Goal: Transaction & Acquisition: Purchase product/service

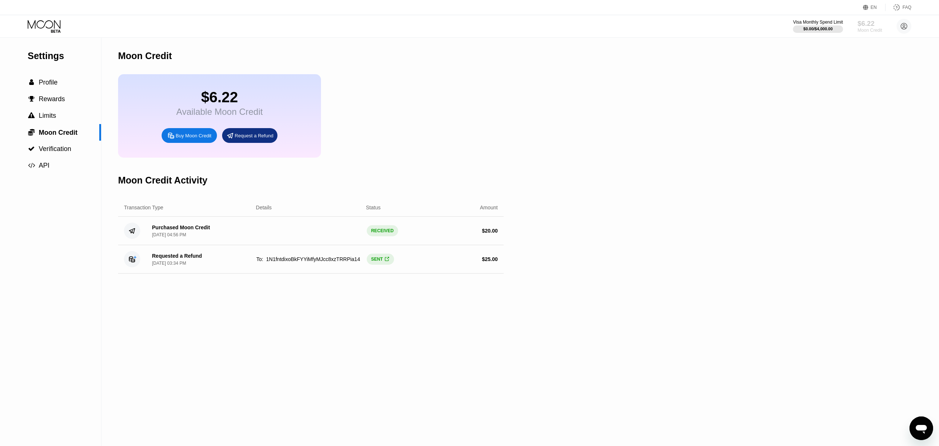
click at [869, 27] on div "$6.22" at bounding box center [869, 24] width 25 height 8
click at [200, 138] on div "Buy Moon Credit" at bounding box center [194, 135] width 36 height 6
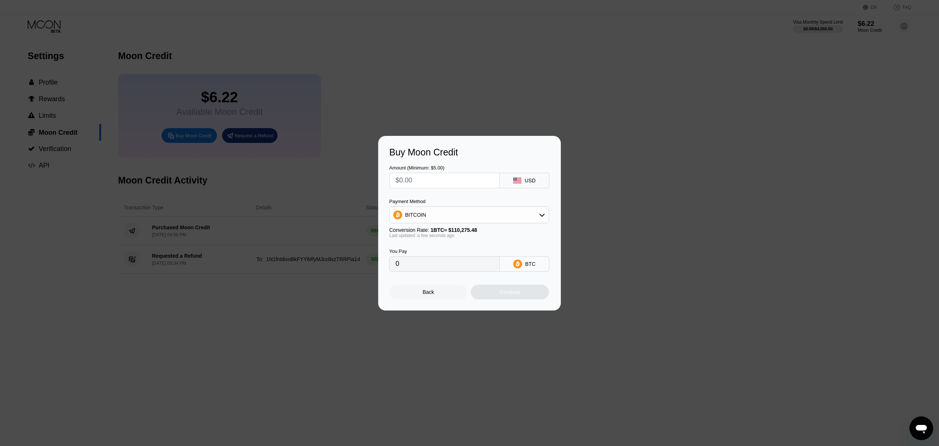
click at [430, 181] on input "text" at bounding box center [444, 180] width 98 height 15
type input "$1"
type input "0.00000907"
type input "$10"
type input "0.00009074"
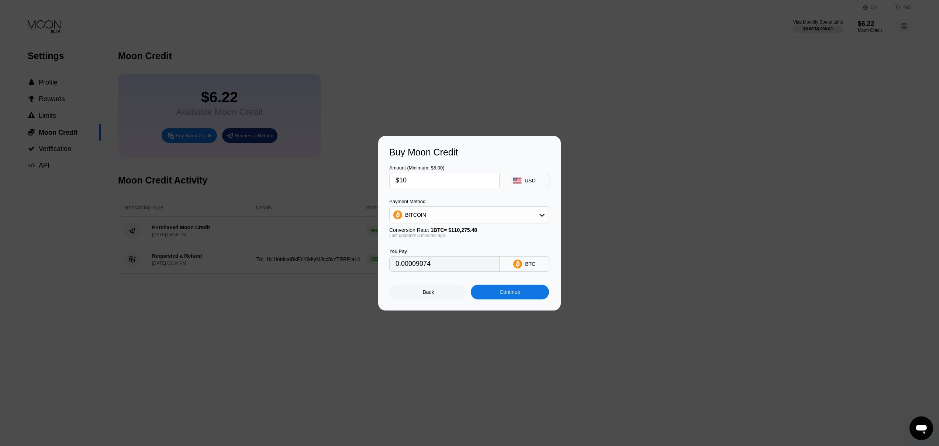
click at [402, 180] on input "$10" at bounding box center [444, 180] width 98 height 15
type input "$1"
type input "0.00000908"
type input "$17"
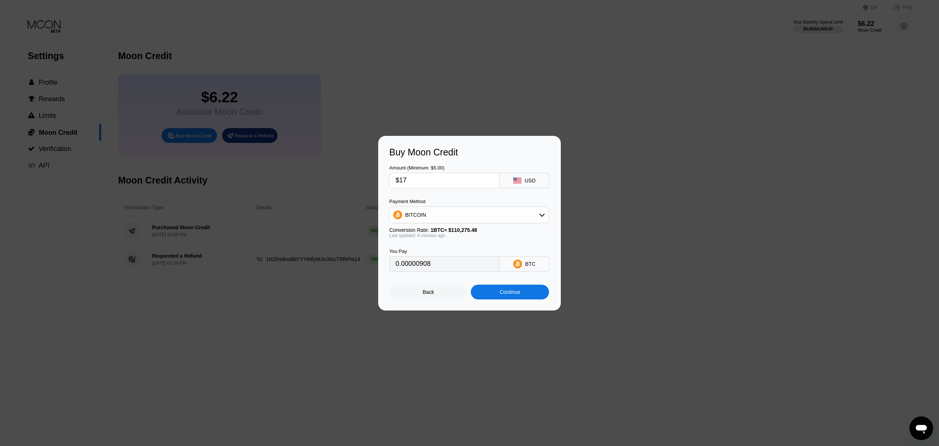
type input "0.00015425"
type input "$17"
click at [520, 296] on div "Continue" at bounding box center [510, 291] width 78 height 15
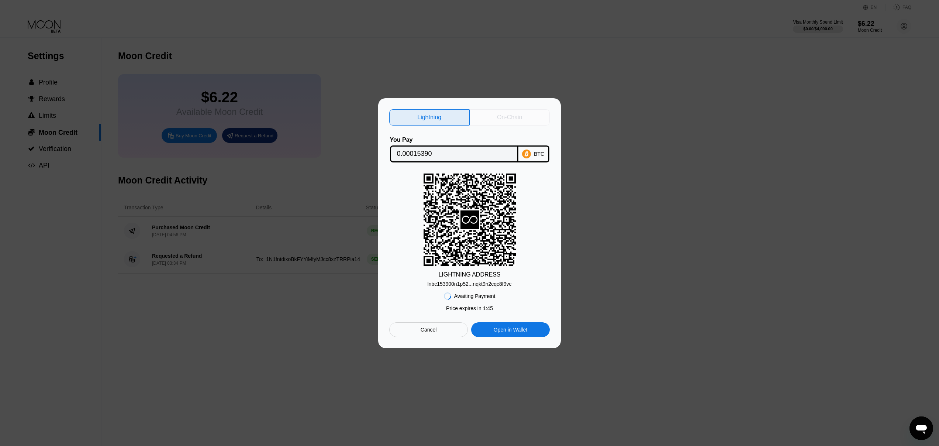
click at [510, 119] on div "On-Chain" at bounding box center [509, 117] width 25 height 7
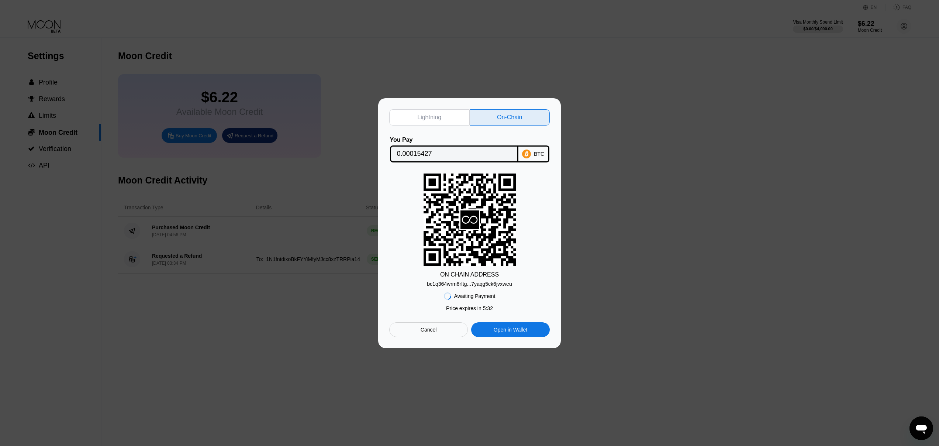
click at [439, 120] on div "Lightning" at bounding box center [429, 117] width 24 height 7
type input "0.00015390"
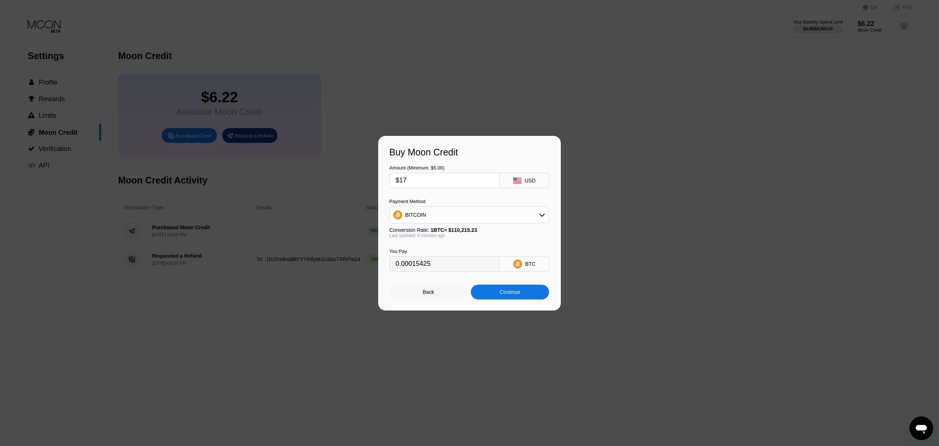
type input "0.00015422"
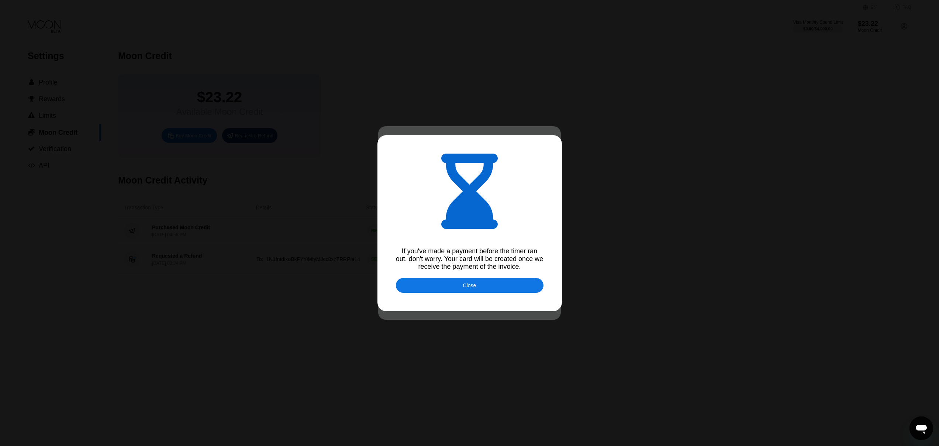
click at [471, 286] on div "Close" at bounding box center [469, 285] width 13 height 6
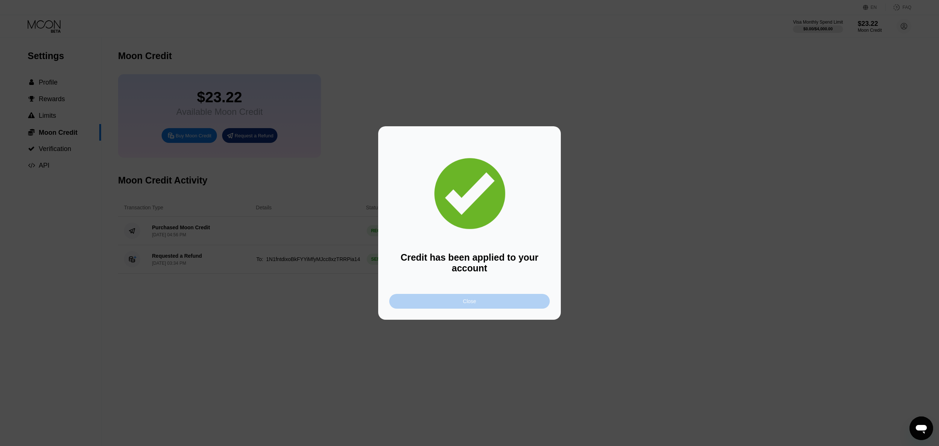
click at [498, 304] on div "Close" at bounding box center [469, 301] width 160 height 15
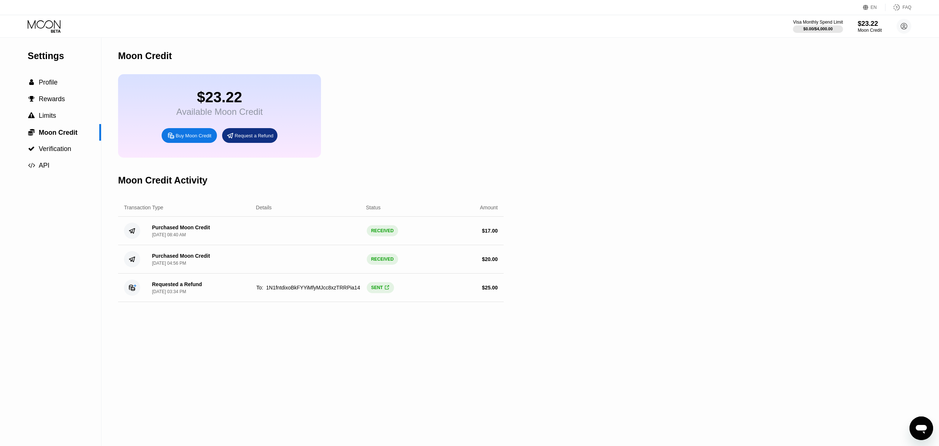
click at [57, 25] on icon at bounding box center [45, 26] width 34 height 13
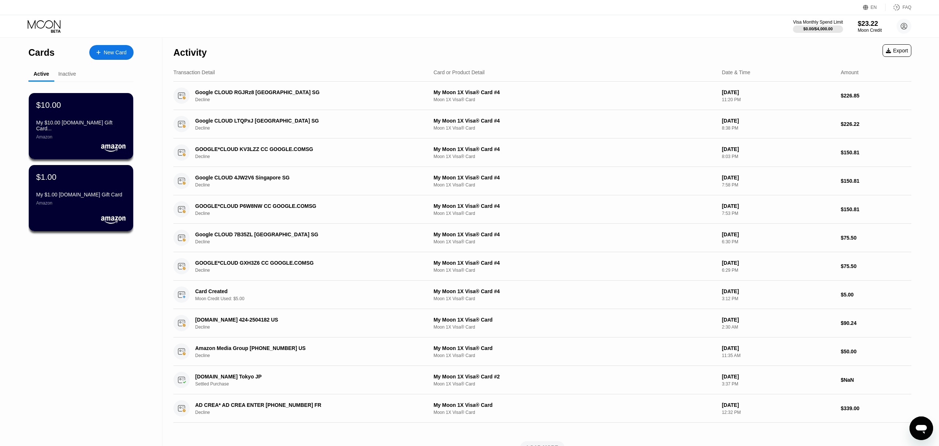
click at [113, 54] on div "New Card" at bounding box center [115, 52] width 23 height 6
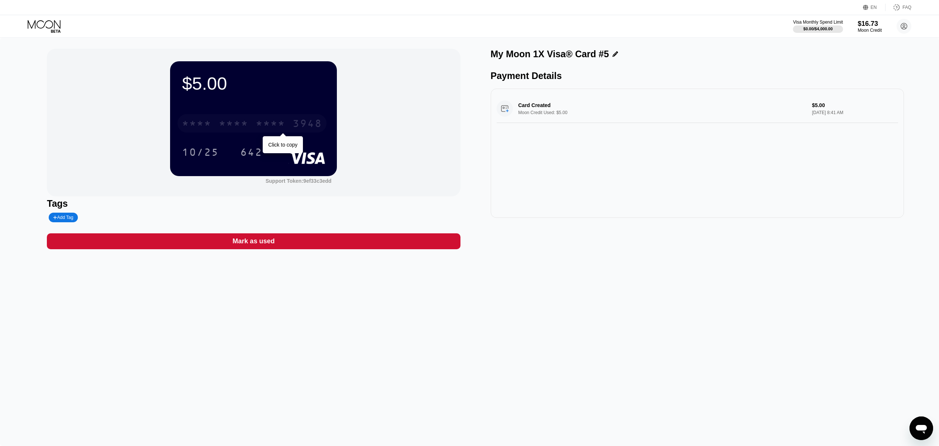
click at [255, 125] on div "* * * * * * * * * * * * 3948" at bounding box center [251, 123] width 149 height 18
click at [271, 125] on div "2892" at bounding box center [271, 124] width 30 height 12
click at [41, 23] on icon at bounding box center [45, 26] width 34 height 13
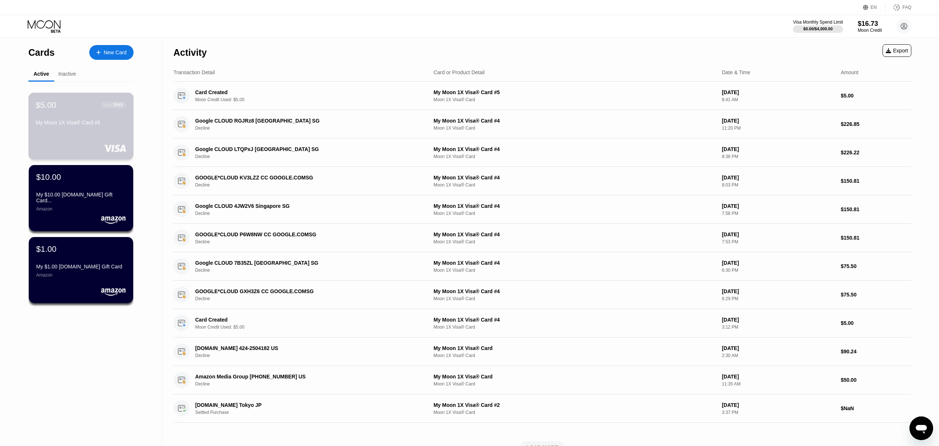
click at [105, 118] on div "$5.00 ● ● ● ● 3948 My Moon 1X Visa® Card #5" at bounding box center [81, 114] width 90 height 28
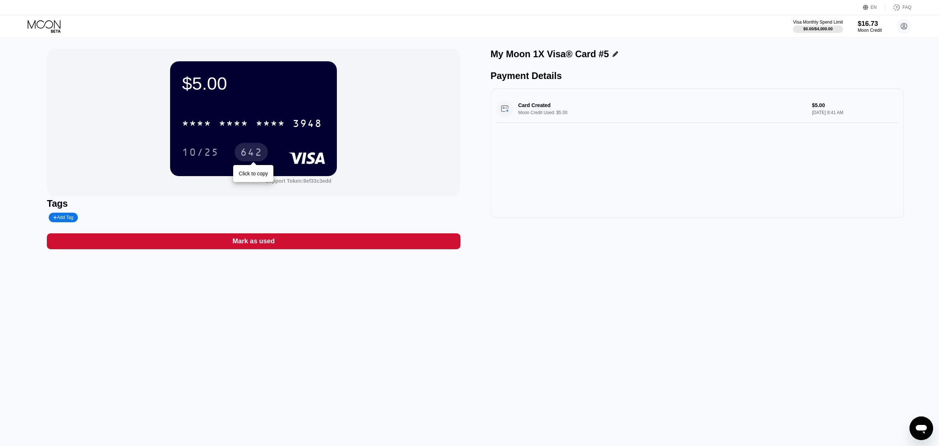
click at [251, 155] on div "642" at bounding box center [251, 153] width 22 height 12
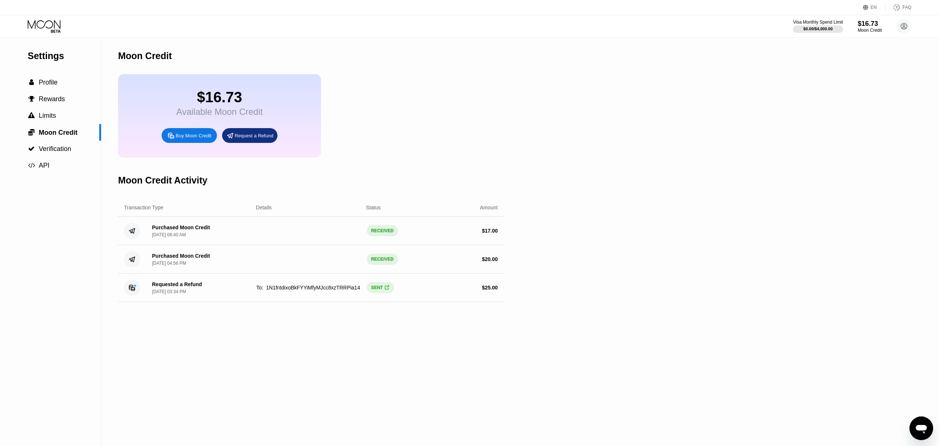
click at [43, 23] on icon at bounding box center [45, 26] width 34 height 13
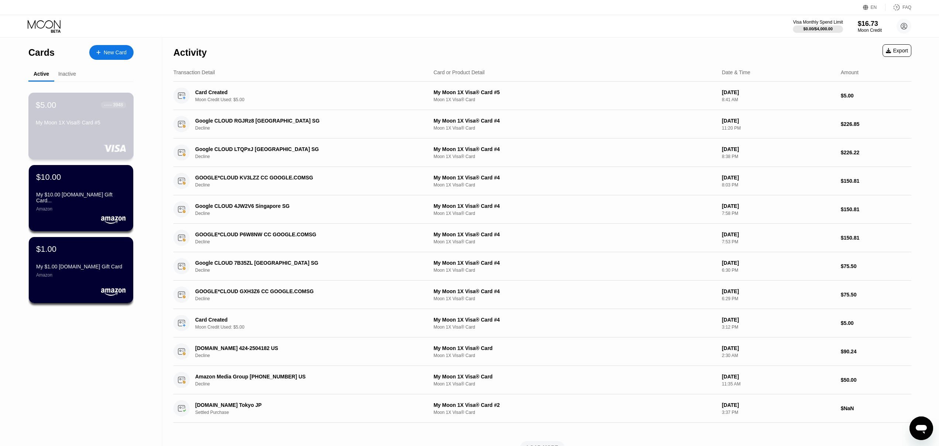
click at [93, 110] on div "$5.00 ● ● ● ● 3948" at bounding box center [81, 105] width 90 height 10
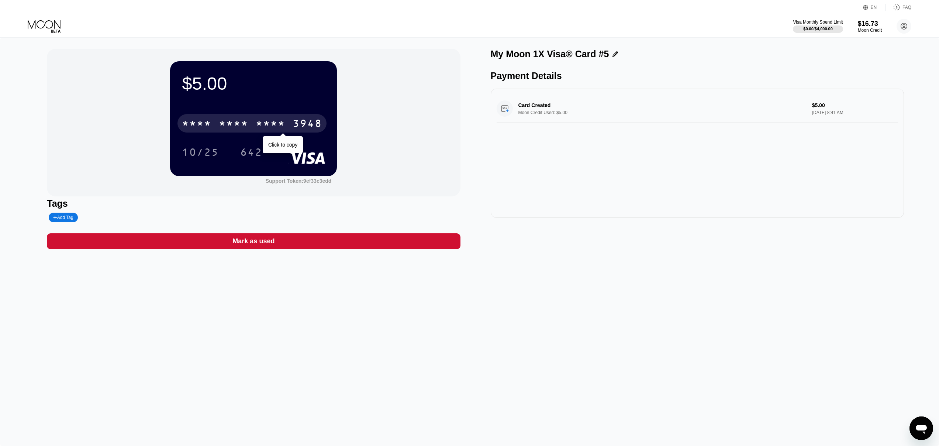
click at [278, 125] on div "* * * *" at bounding box center [271, 124] width 30 height 12
click at [260, 121] on div "2892" at bounding box center [271, 124] width 30 height 12
click at [237, 113] on div "* * * * * * * * * * * * 3948" at bounding box center [253, 120] width 143 height 25
click at [256, 125] on div "* * * *" at bounding box center [271, 124] width 30 height 12
